Goal: Task Accomplishment & Management: Manage account settings

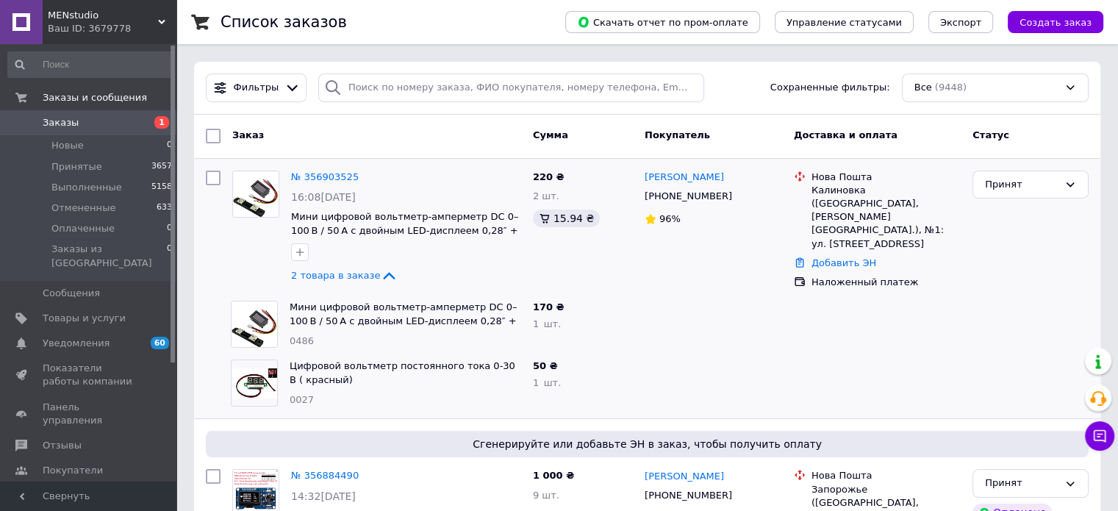
click at [126, 118] on span "Заказы" at bounding box center [89, 122] width 93 height 13
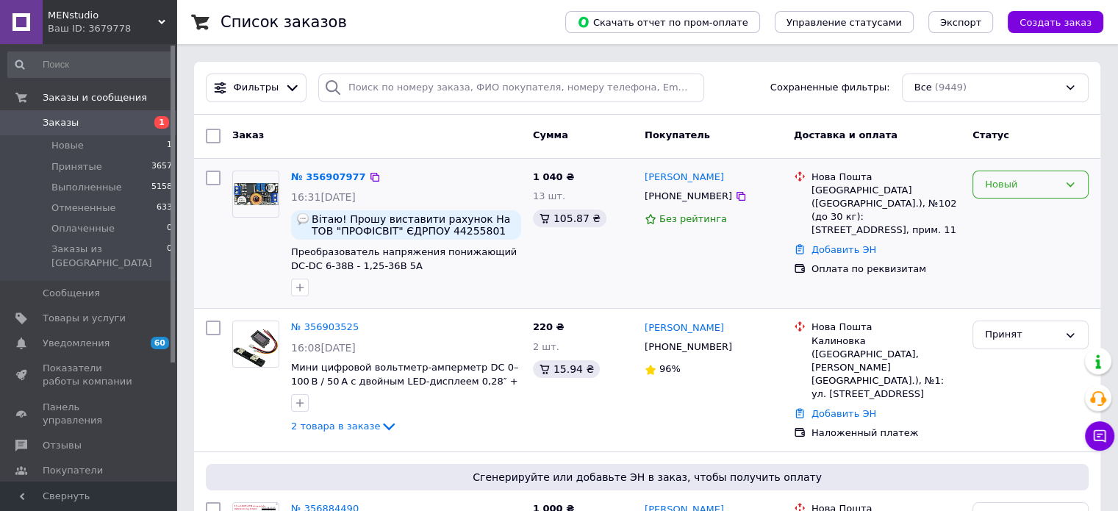
click at [1073, 179] on icon at bounding box center [1070, 185] width 12 height 12
click at [1048, 208] on li "Принят" at bounding box center [1030, 214] width 115 height 27
click at [111, 123] on span "Заказы" at bounding box center [89, 122] width 93 height 13
click at [329, 173] on link "№ 356907977" at bounding box center [325, 176] width 68 height 11
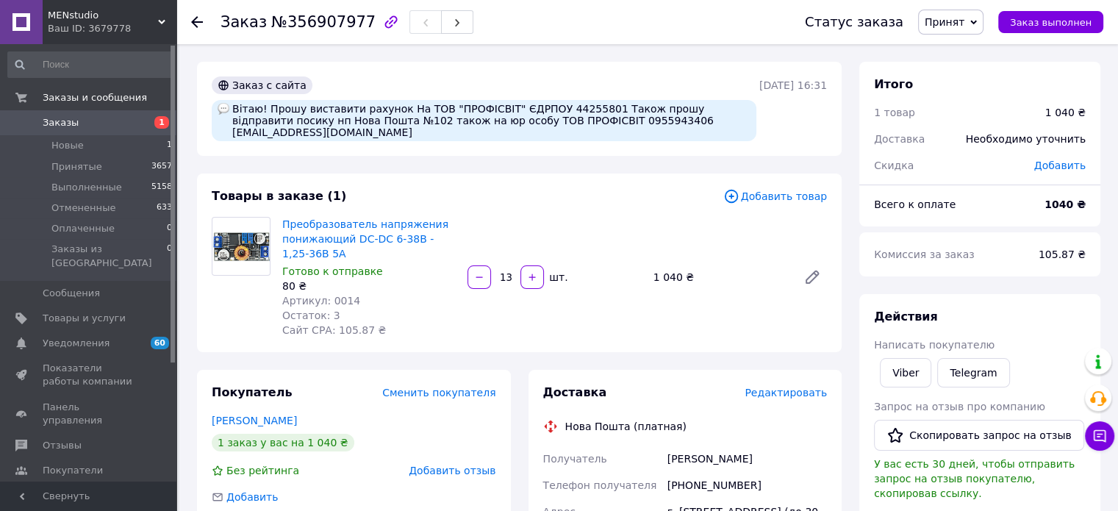
click at [97, 129] on span "Заказы" at bounding box center [89, 122] width 93 height 13
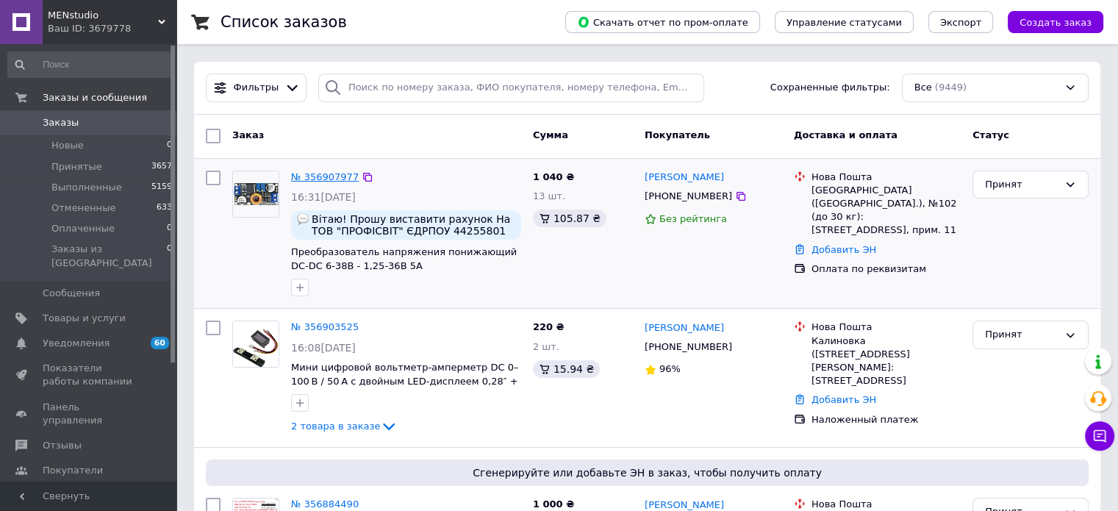
click at [333, 179] on link "№ 356907977" at bounding box center [325, 176] width 68 height 11
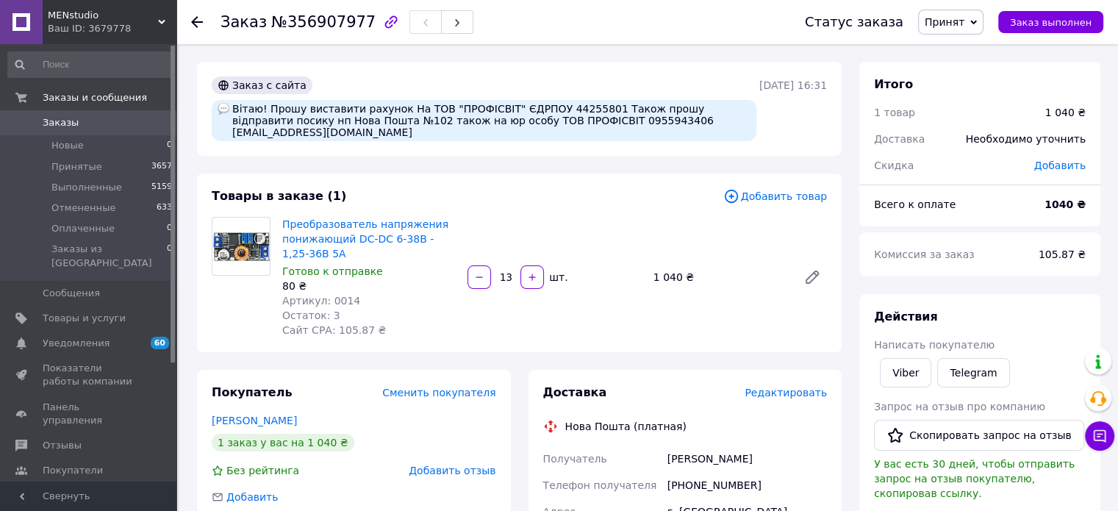
click at [156, 123] on span "0" at bounding box center [156, 122] width 40 height 13
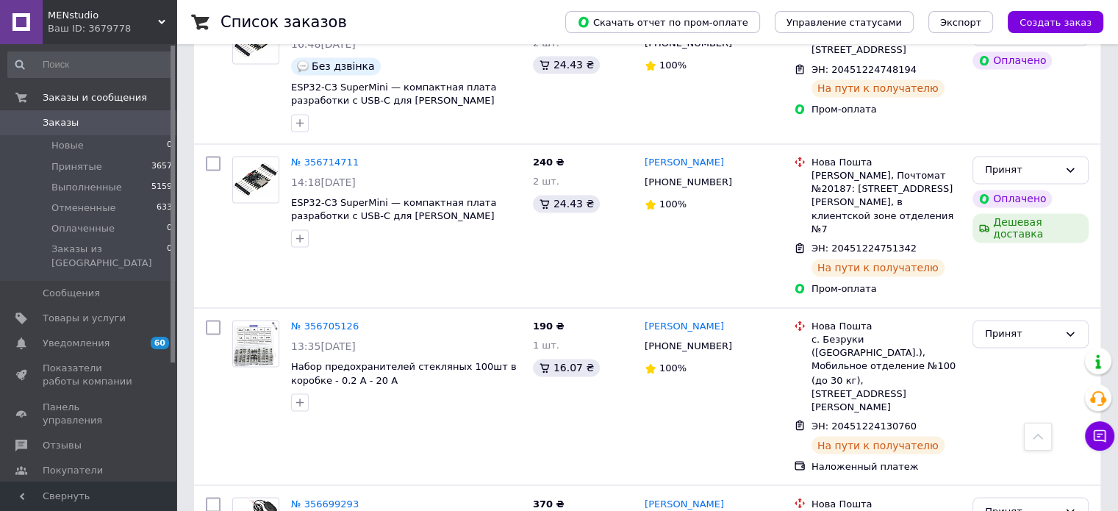
scroll to position [2427, 0]
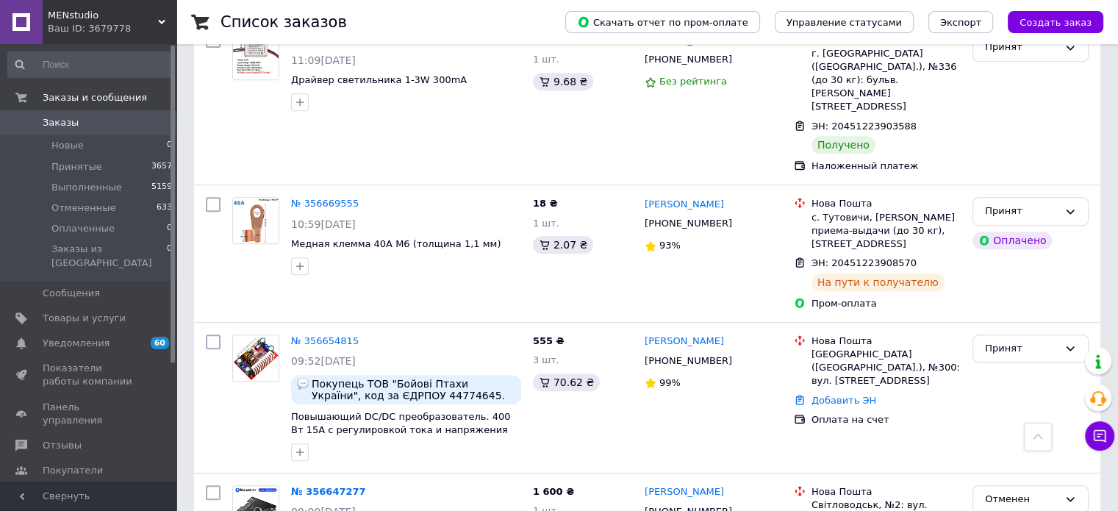
scroll to position [735, 0]
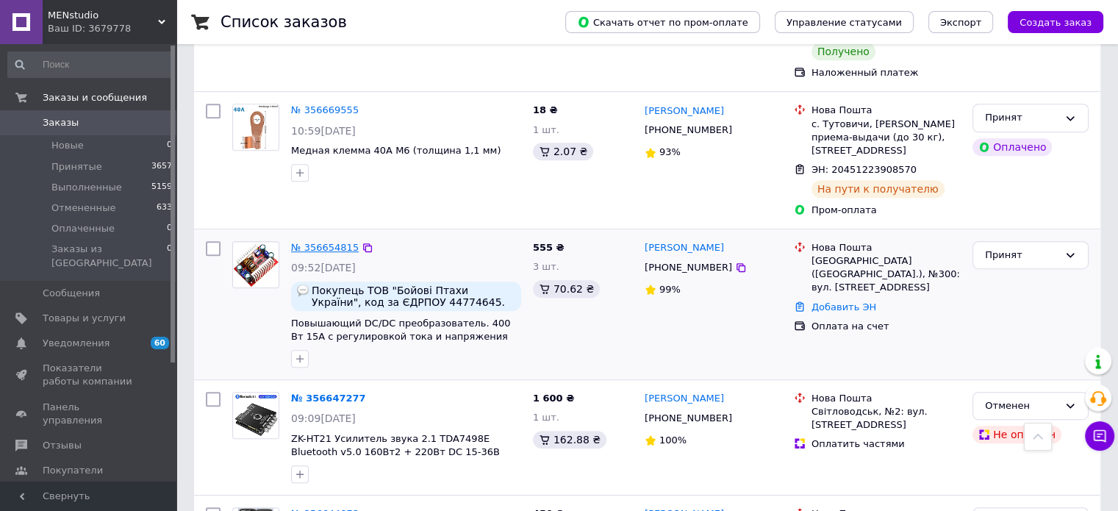
click at [323, 242] on link "№ 356654815" at bounding box center [325, 247] width 68 height 11
